Goal: Information Seeking & Learning: Compare options

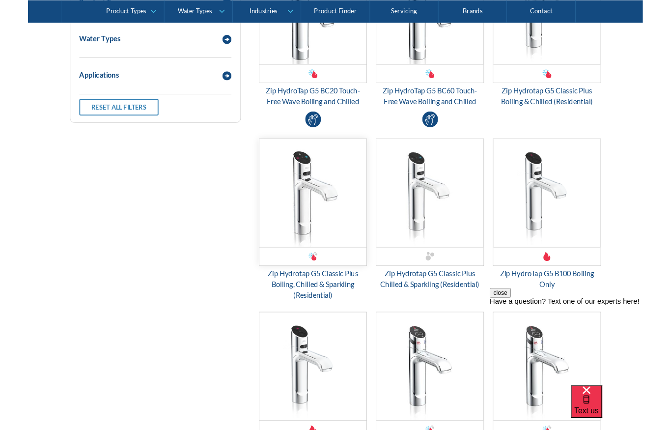
scroll to position [1324, 0]
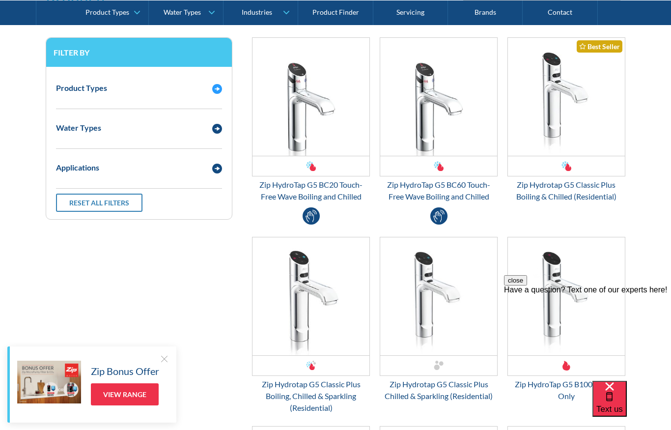
click at [216, 92] on img "Email Form 3" at bounding box center [217, 89] width 10 height 10
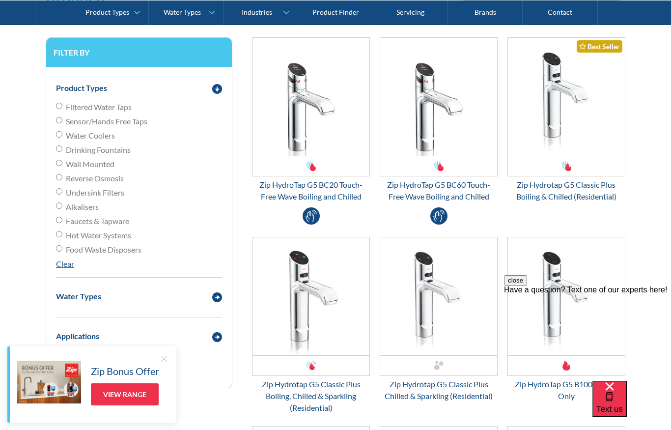
click at [61, 134] on input "Water Coolers" at bounding box center [59, 134] width 6 height 6
radio input "true"
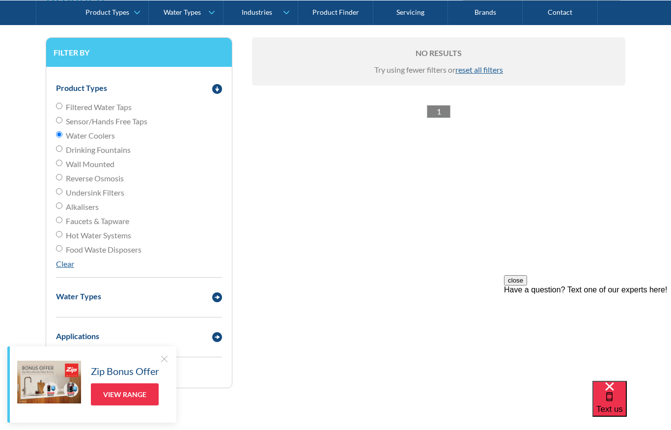
click at [432, 112] on link "1" at bounding box center [439, 111] width 24 height 13
click at [57, 151] on input "Drinking Fountains" at bounding box center [59, 148] width 6 height 6
radio input "true"
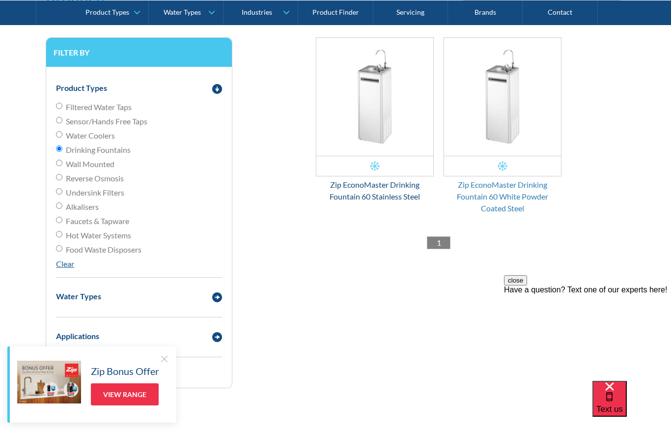
click at [479, 191] on div "Zip EconoMaster Drinking Fountain 60 White Powder Coated Steel" at bounding box center [502, 196] width 118 height 35
click at [372, 130] on img "Email Form 3" at bounding box center [374, 97] width 117 height 118
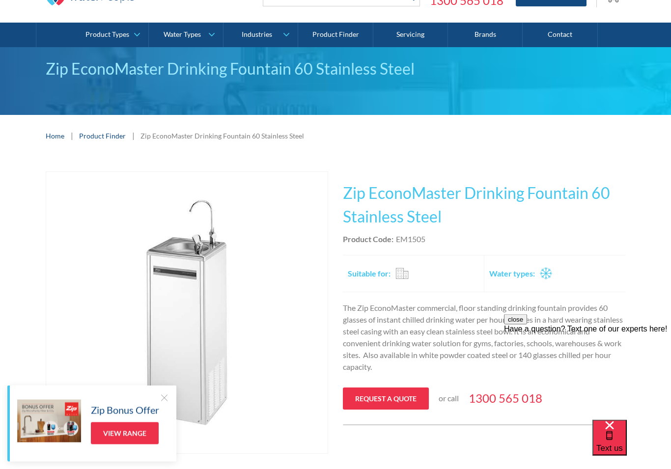
scroll to position [52, 0]
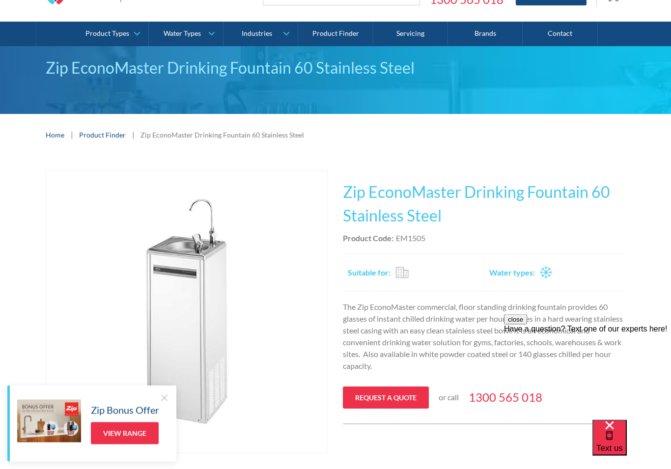
click at [165, 397] on div at bounding box center [164, 398] width 10 height 10
